Goal: Information Seeking & Learning: Learn about a topic

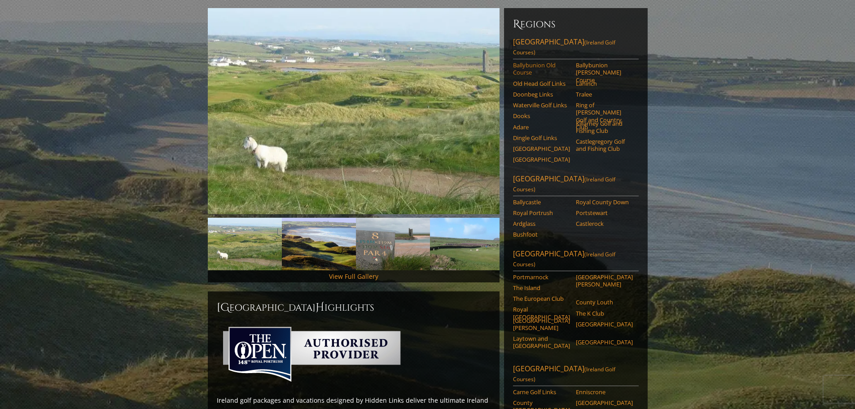
scroll to position [90, 0]
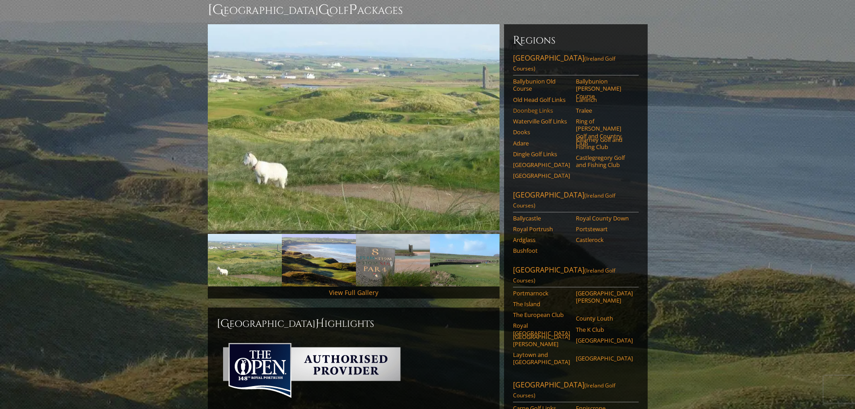
click at [529, 107] on link "Doonbeg Links" at bounding box center [541, 110] width 57 height 7
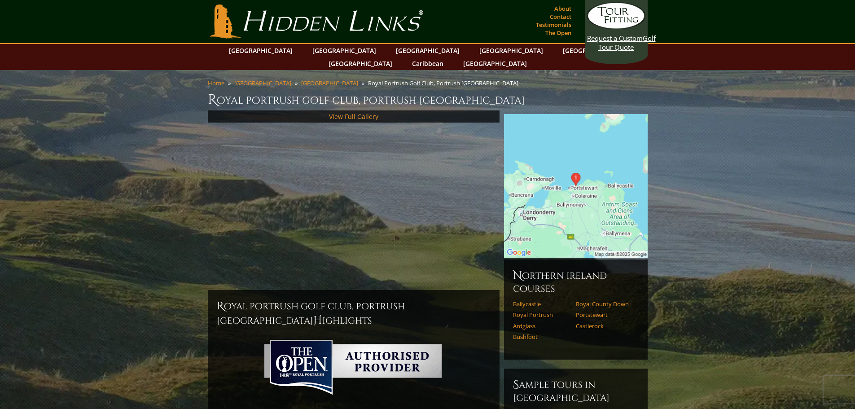
click at [433, 201] on div "View Full Gallery" at bounding box center [354, 199] width 292 height 179
click at [472, 184] on div "View Full Gallery" at bounding box center [354, 199] width 292 height 179
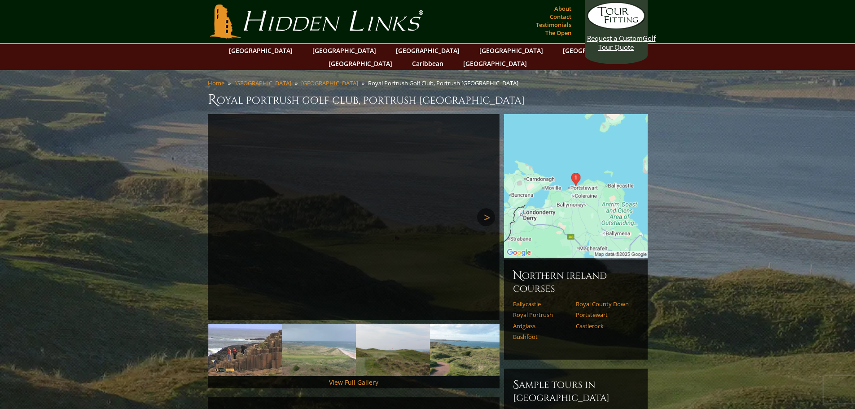
click at [481, 208] on link "Next" at bounding box center [486, 217] width 18 height 18
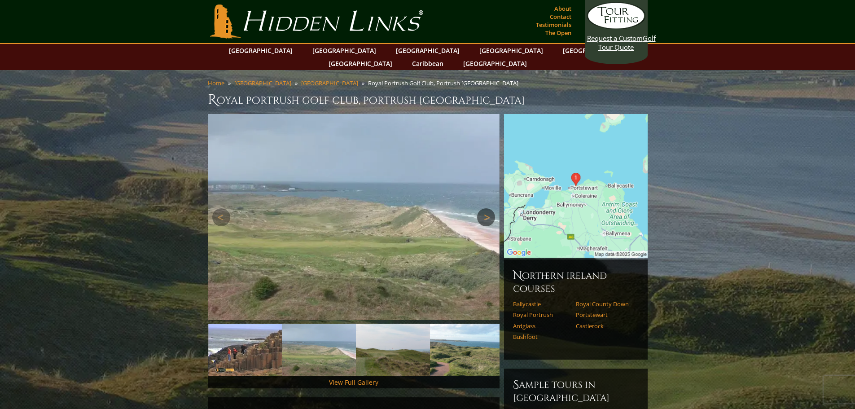
click at [481, 208] on link "Next" at bounding box center [486, 217] width 18 height 18
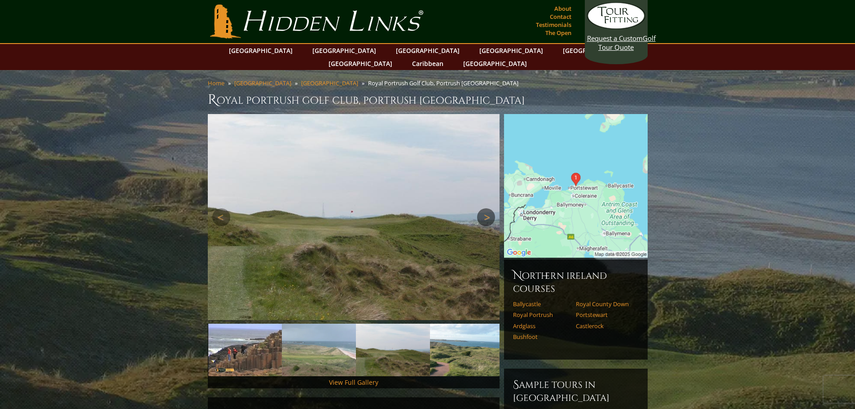
click at [481, 208] on link "Next" at bounding box center [486, 217] width 18 height 18
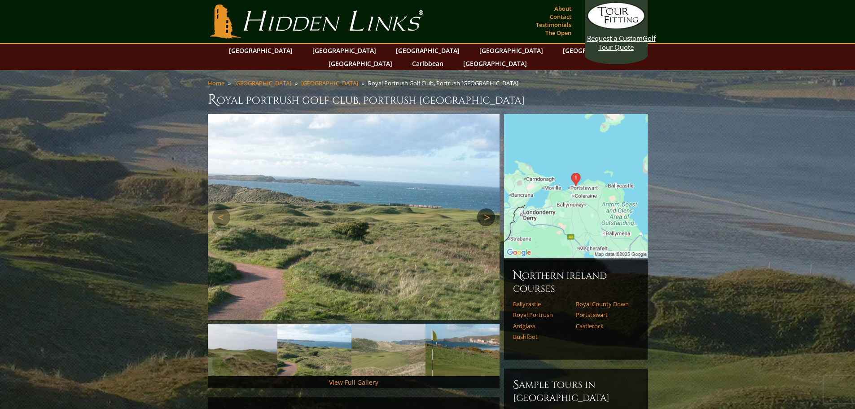
click at [481, 208] on link "Next" at bounding box center [486, 217] width 18 height 18
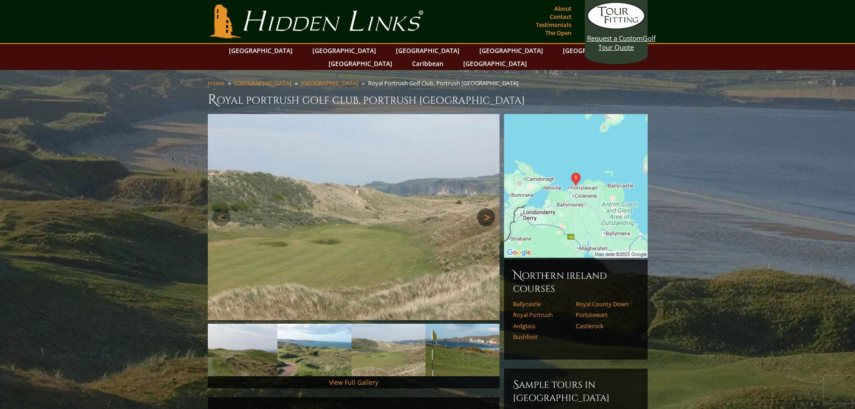
click at [481, 208] on link "Next" at bounding box center [486, 217] width 18 height 18
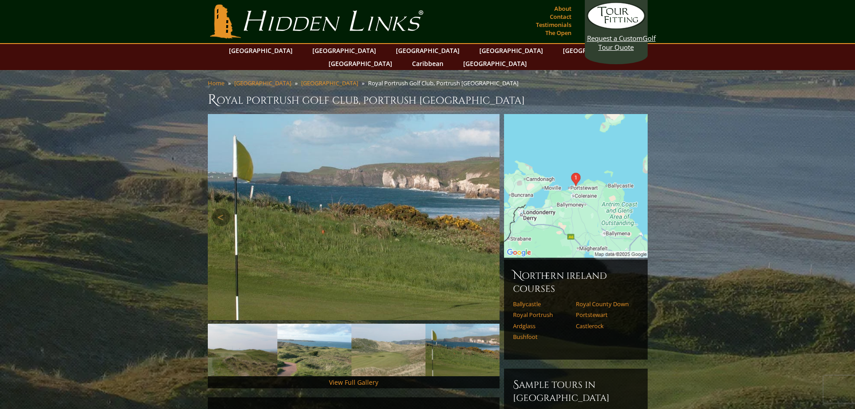
click at [483, 220] on img at bounding box center [354, 217] width 292 height 206
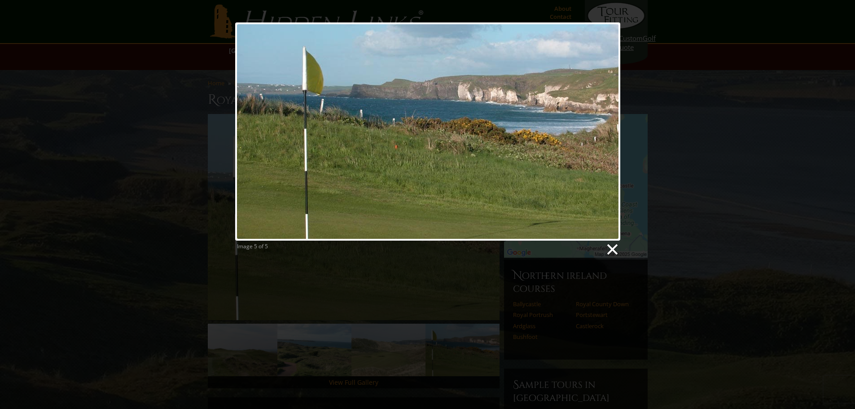
click at [609, 247] on link at bounding box center [611, 249] width 13 height 13
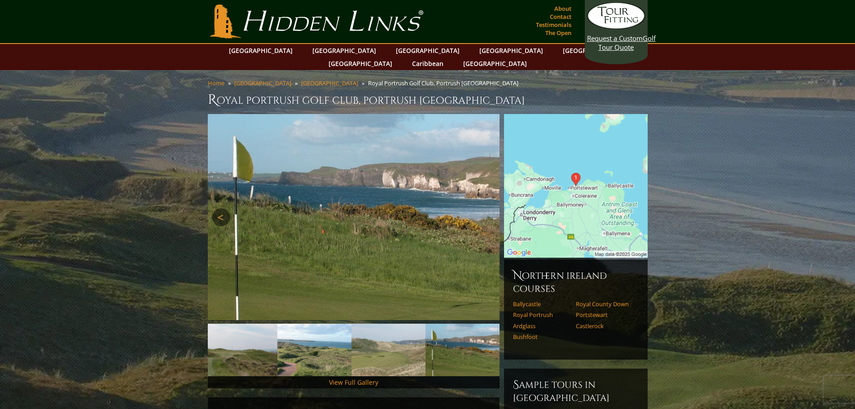
click at [223, 208] on link "Previous" at bounding box center [221, 217] width 18 height 18
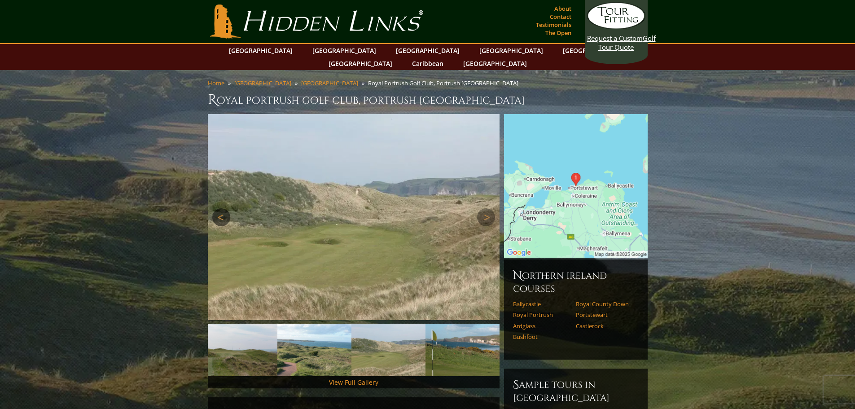
click at [223, 208] on link "Previous" at bounding box center [221, 217] width 18 height 18
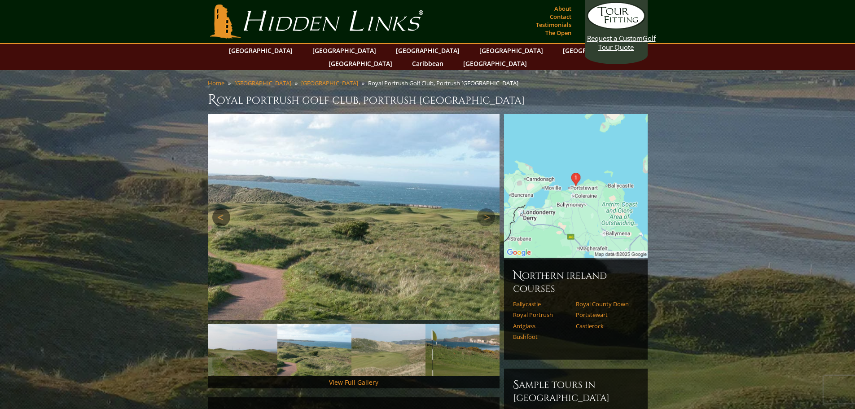
click at [223, 208] on link "Previous" at bounding box center [221, 217] width 18 height 18
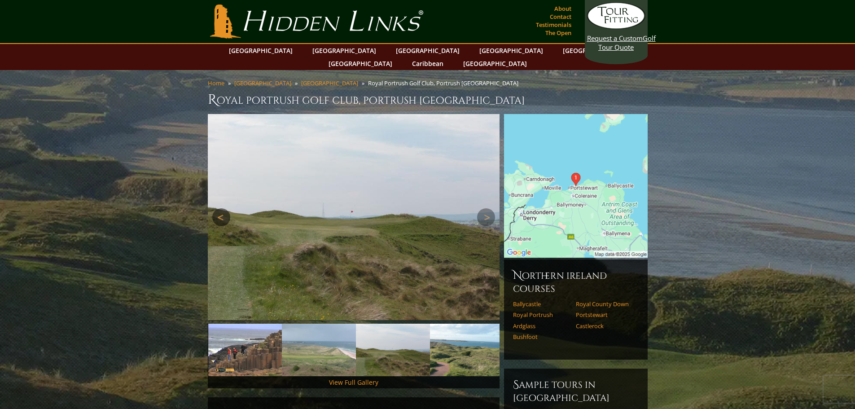
click at [223, 208] on link "Previous" at bounding box center [221, 217] width 18 height 18
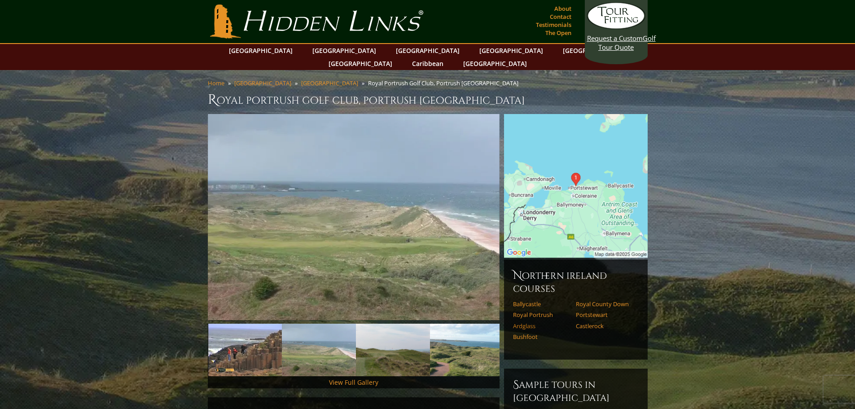
click at [523, 322] on link "Ardglass" at bounding box center [541, 325] width 57 height 7
